Goal: Task Accomplishment & Management: Manage account settings

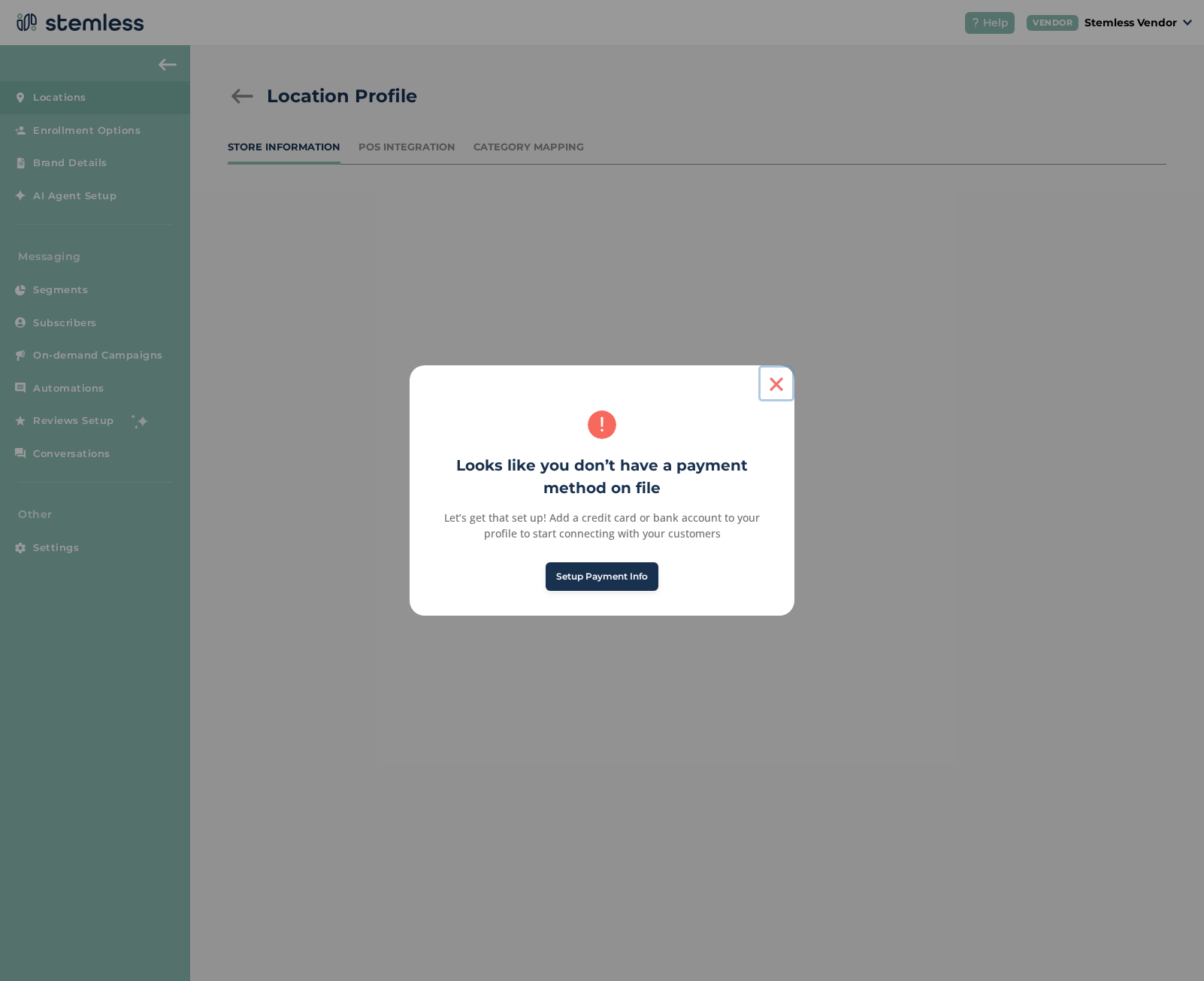
click at [773, 379] on button "×" at bounding box center [776, 383] width 36 height 36
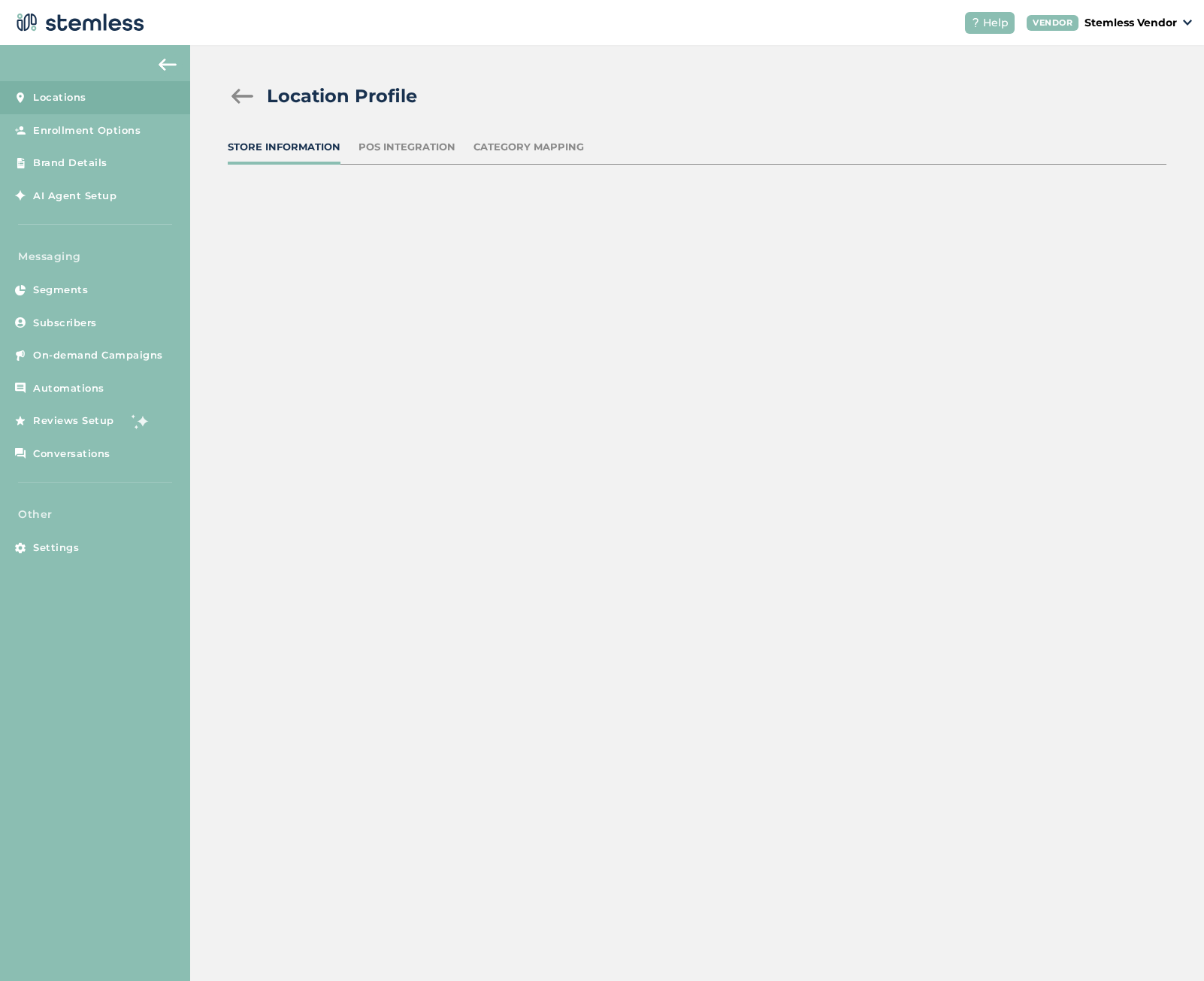
click at [480, 377] on div "Location Profile Store Information POS Integration Category Mapping" at bounding box center [697, 513] width 1014 height 935
click at [240, 89] on div at bounding box center [243, 96] width 30 height 15
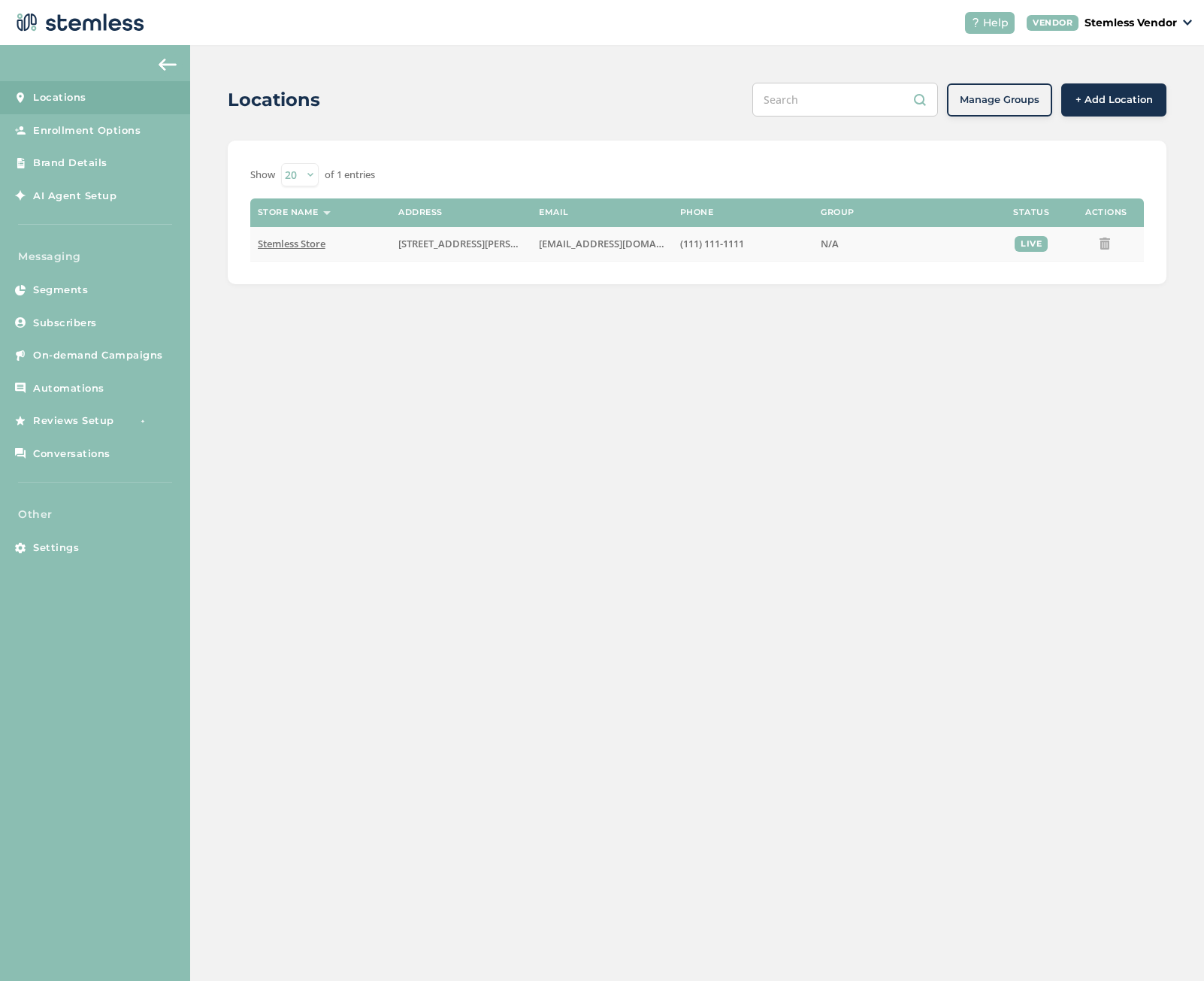
click at [272, 237] on span "Stemless Store" at bounding box center [291, 244] width 67 height 14
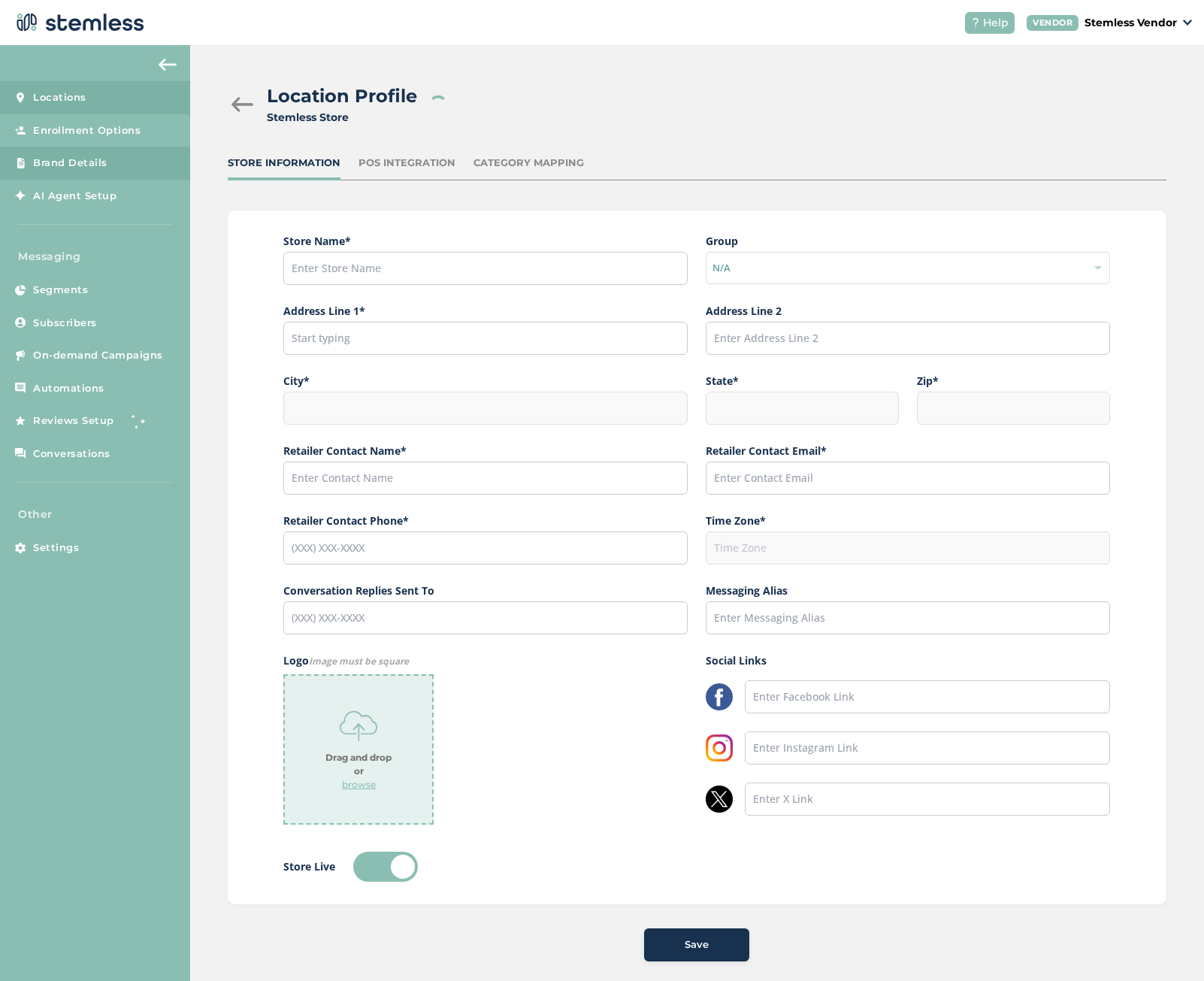
type input "Stemless Store"
type input "[STREET_ADDRESS][PERSON_NAME]"
type input "[GEOGRAPHIC_DATA]"
type input "CA"
type input "90015"
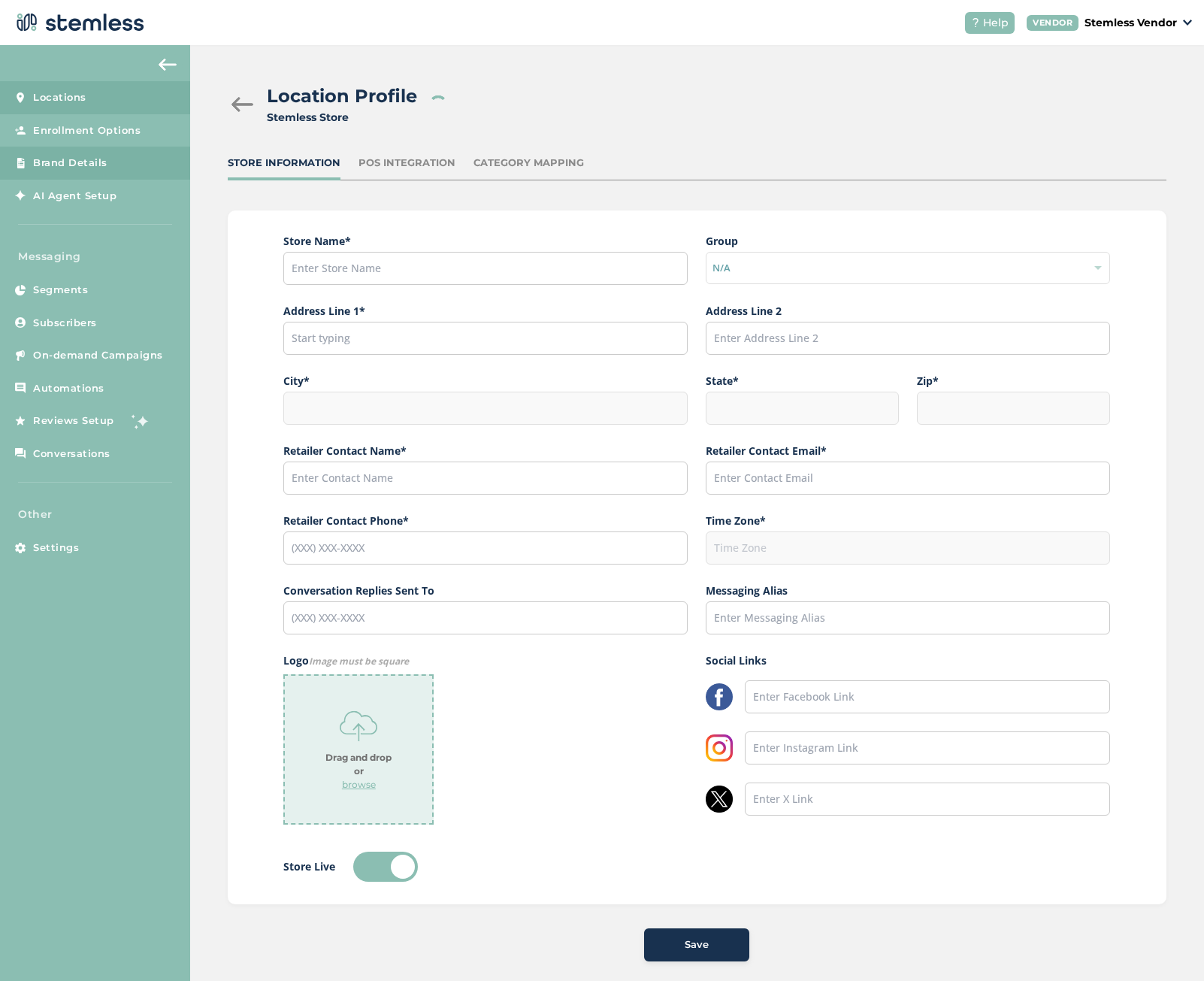
type input "Stemless"
type input "[EMAIL_ADDRESS][DOMAIN_NAME]"
type input "(111) 111-1111"
type input "America/Los_Angeles"
type input "[PHONE_NUMBER]"
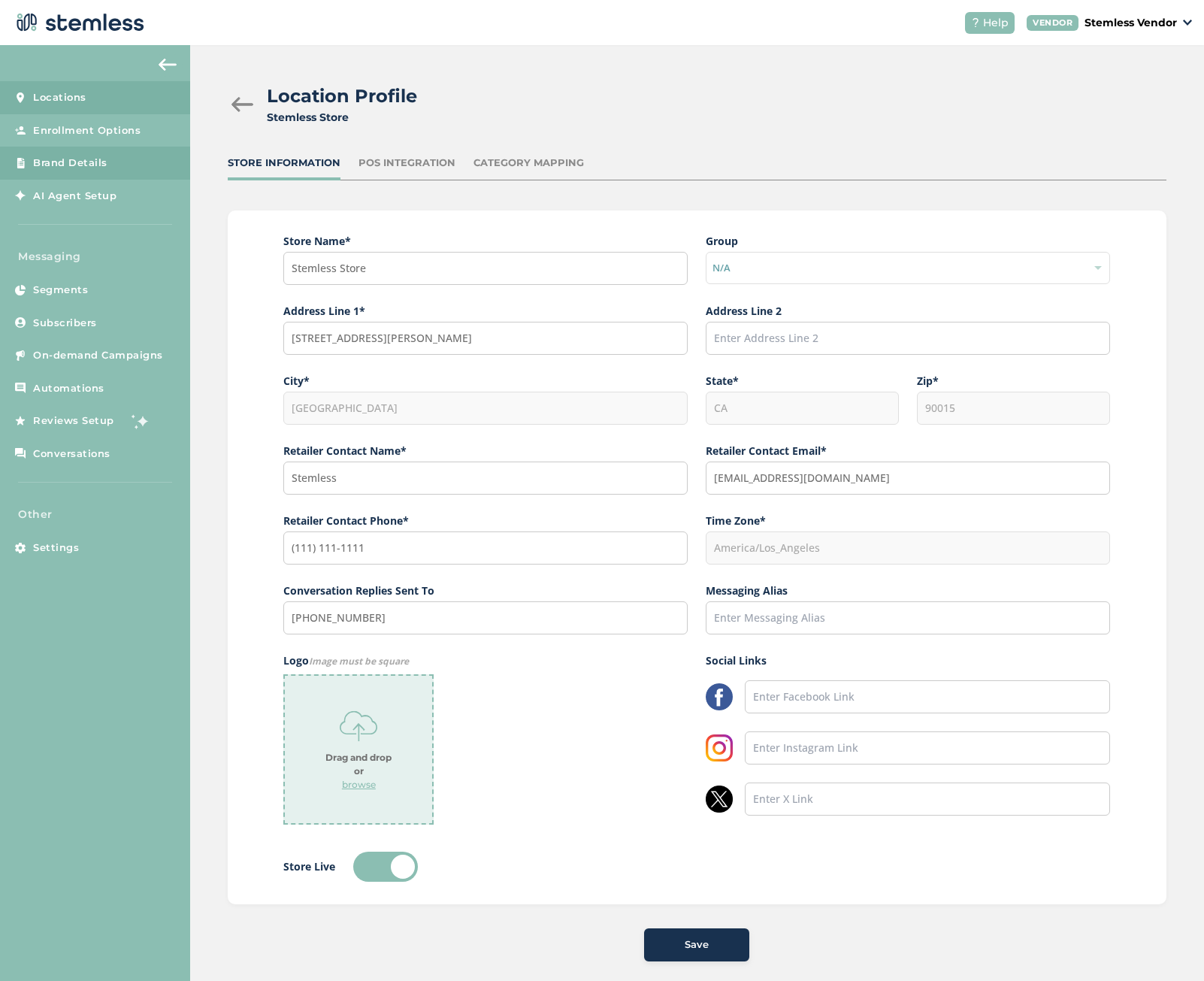
click at [91, 156] on span "Brand Details" at bounding box center [69, 162] width 74 height 15
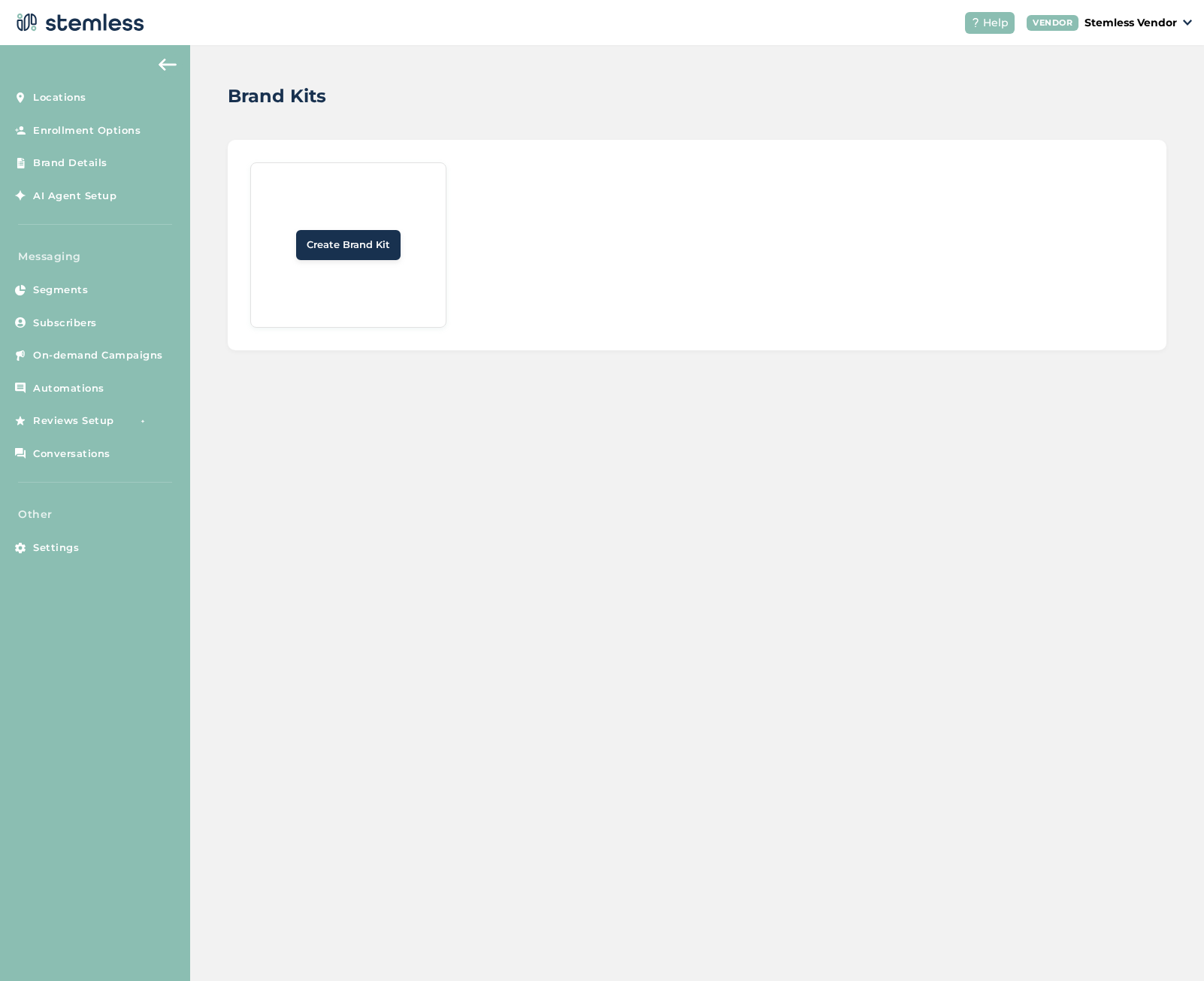
click at [367, 245] on span "Create Brand Kit" at bounding box center [349, 245] width 83 height 15
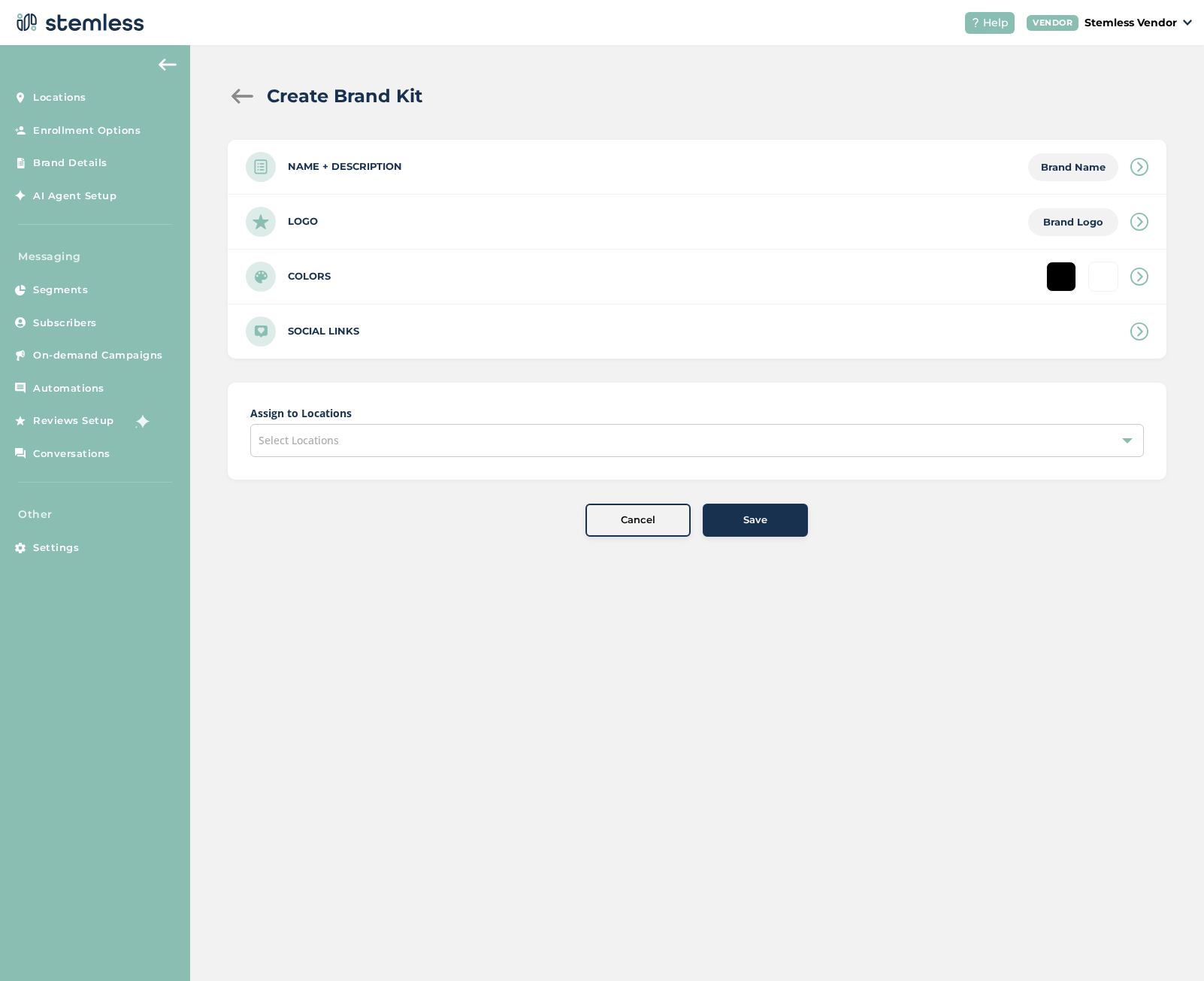
click at [239, 92] on div at bounding box center [243, 96] width 30 height 15
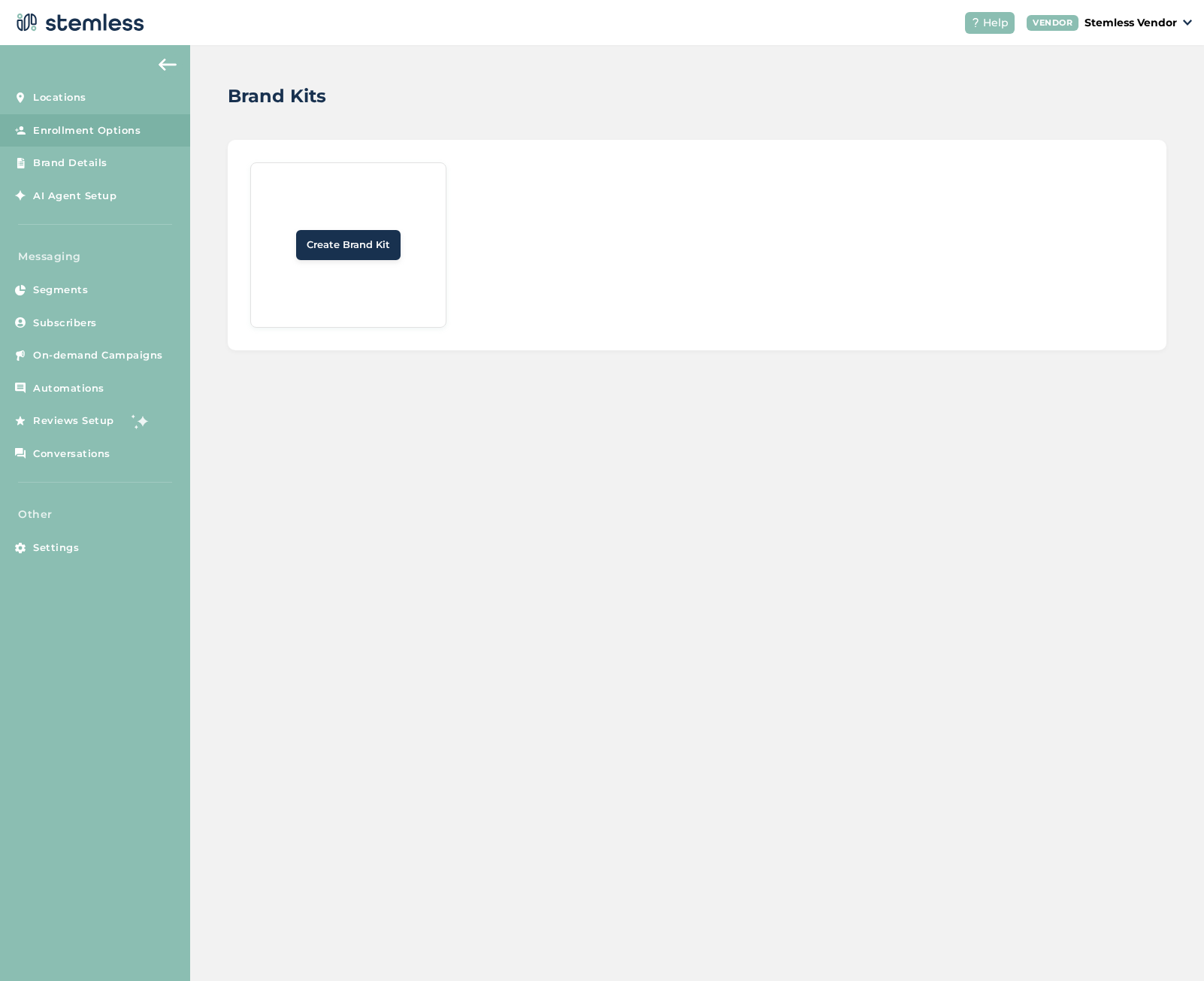
click at [94, 125] on span "Enrollment Options" at bounding box center [86, 130] width 108 height 15
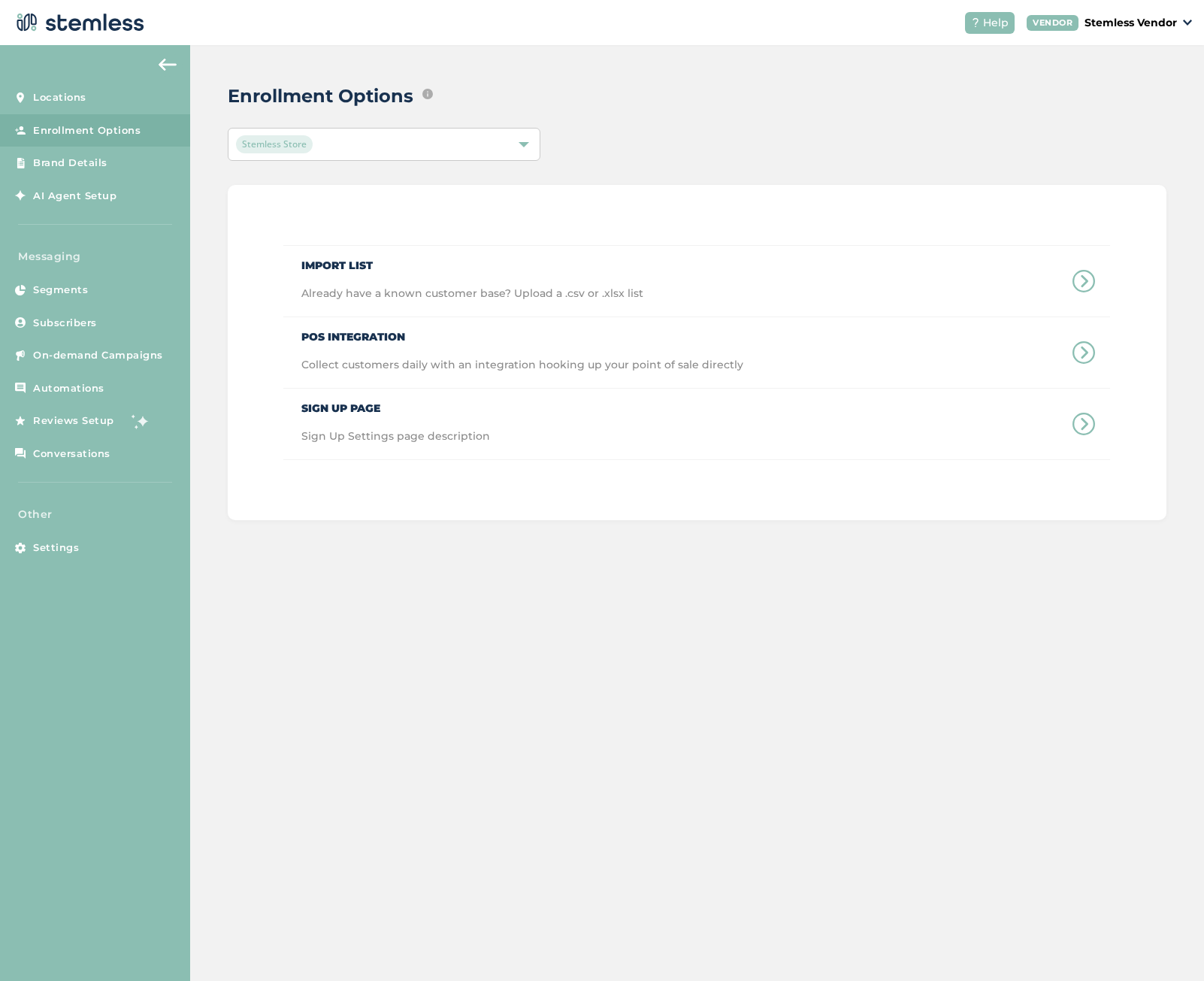
click at [374, 147] on div "Stemless Store" at bounding box center [376, 145] width 281 height 18
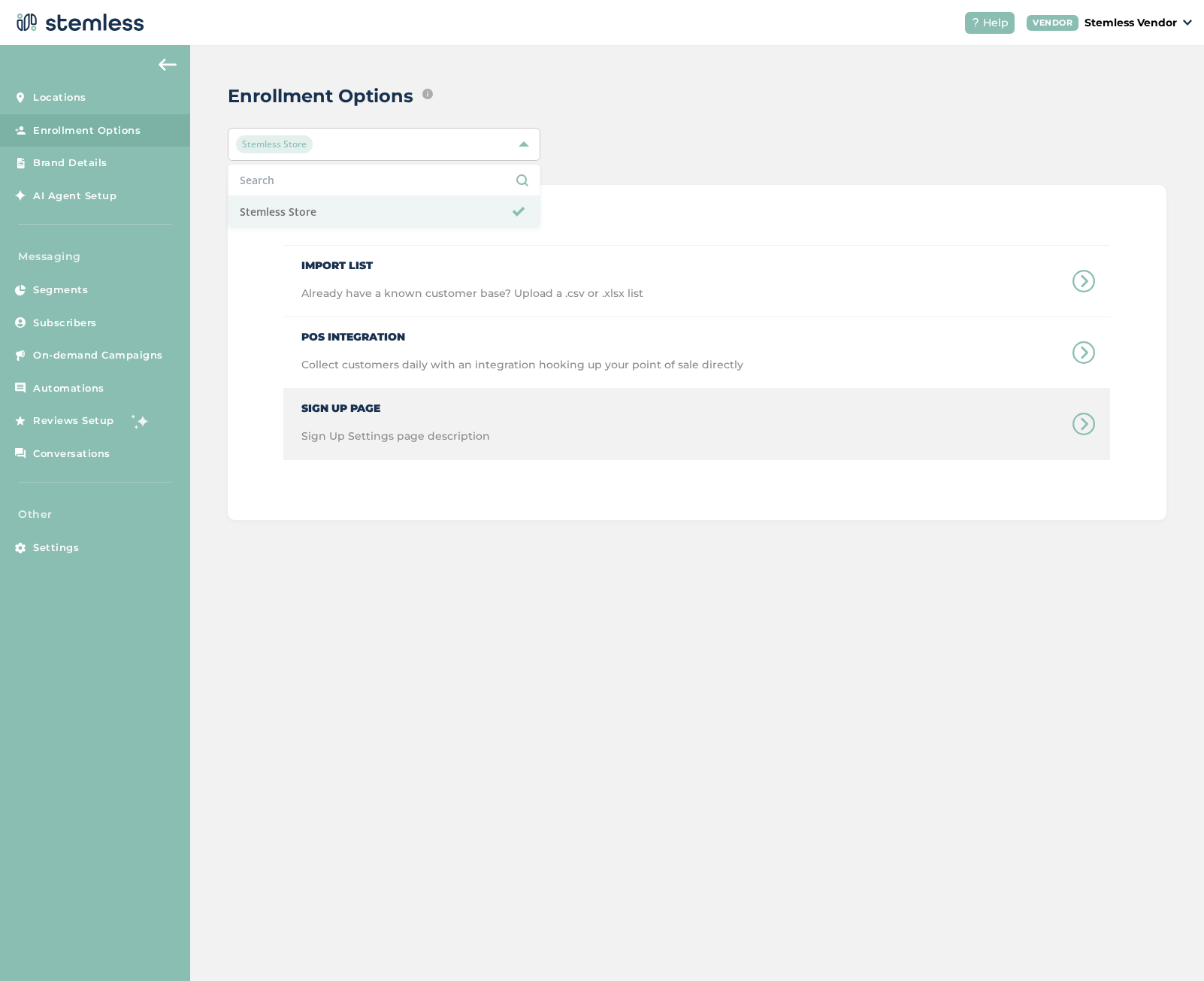
click at [381, 426] on div "Sign Up Page Sign Up Settings page description" at bounding box center [386, 423] width 207 height 70
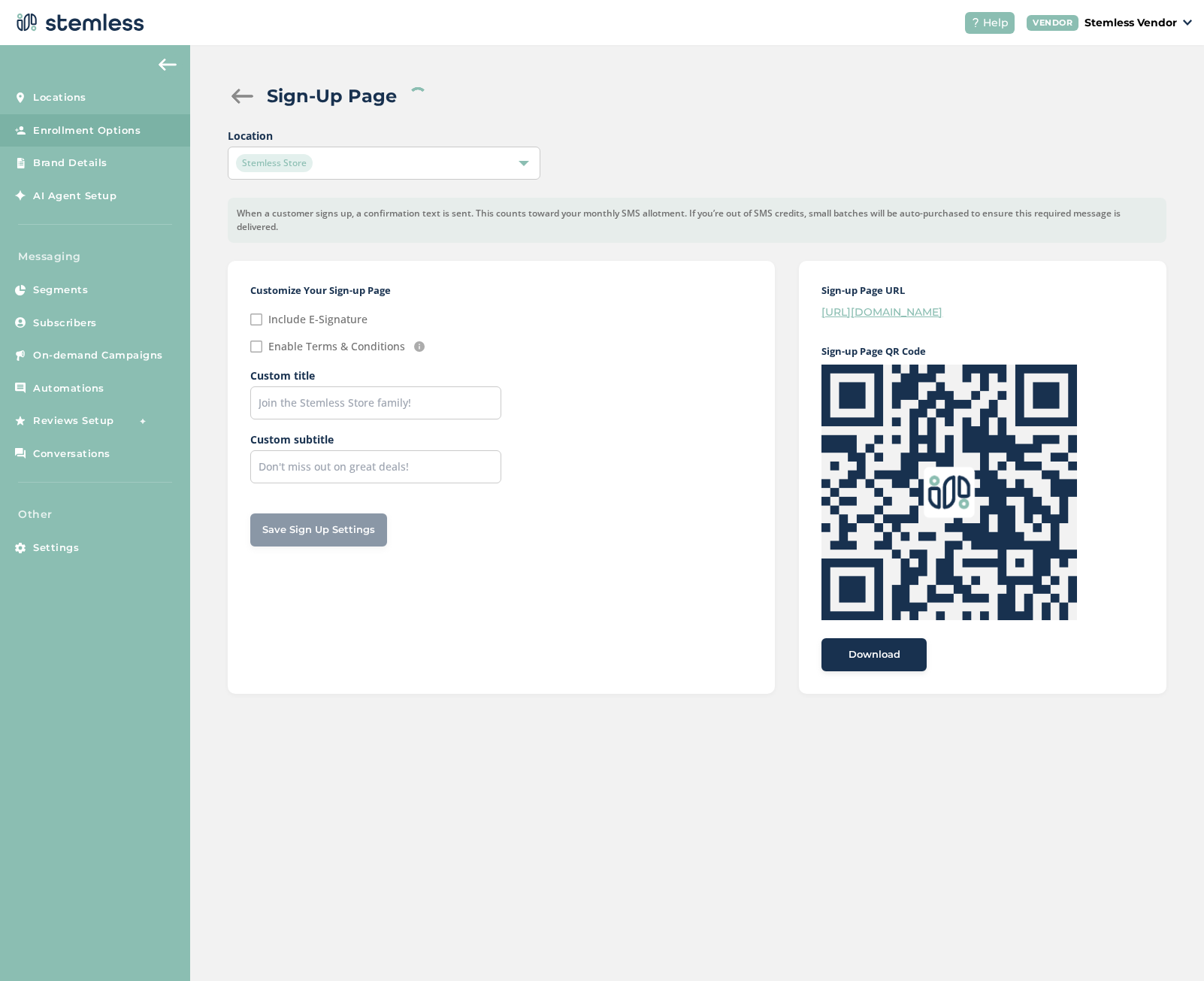
checkbox input "false"
click at [917, 310] on link "[URL][DOMAIN_NAME]" at bounding box center [882, 312] width 121 height 14
